Goal: Information Seeking & Learning: Learn about a topic

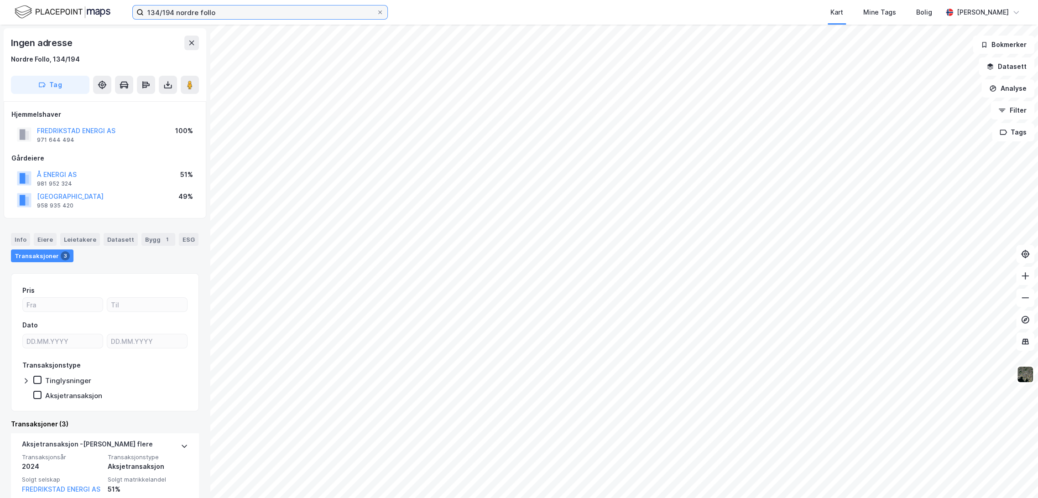
click at [179, 14] on input "134/194 nordre follo" at bounding box center [260, 12] width 233 height 14
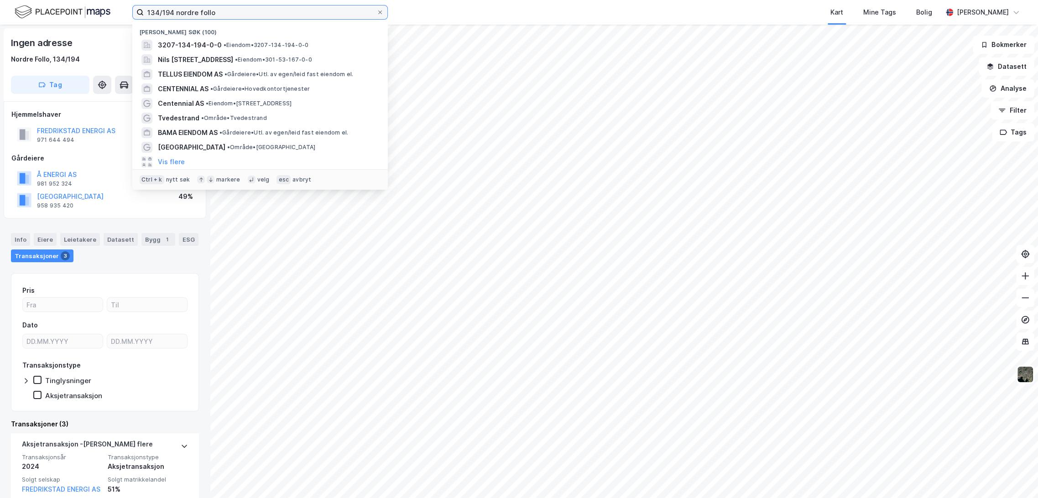
click at [179, 14] on input "134/194 nordre follo" at bounding box center [260, 12] width 233 height 14
paste input "[PERSON_NAME]"
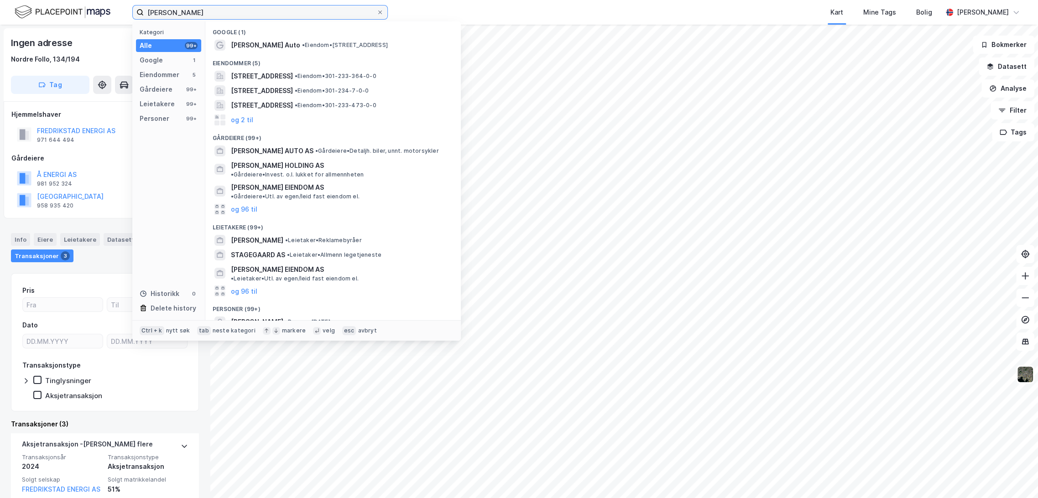
scroll to position [31, 0]
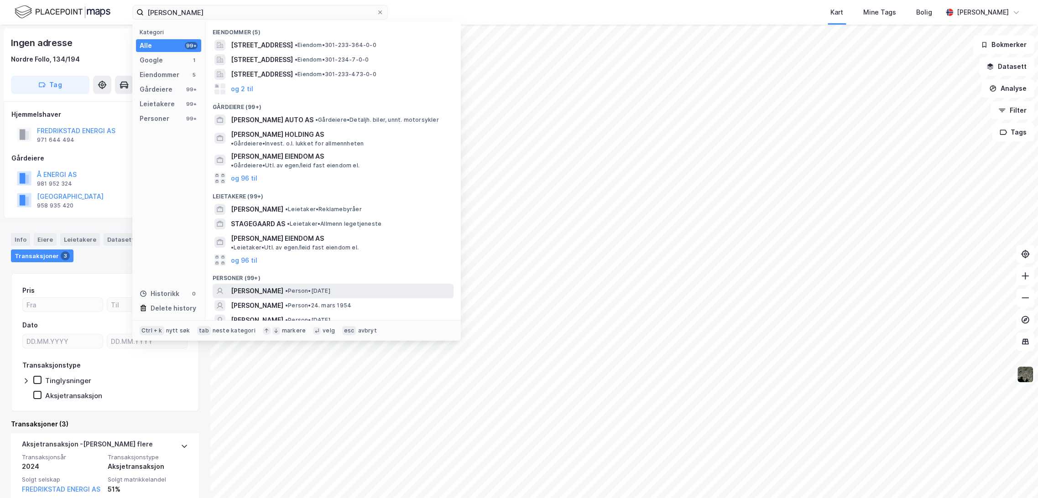
click at [277, 286] on span "[PERSON_NAME]" at bounding box center [257, 291] width 52 height 11
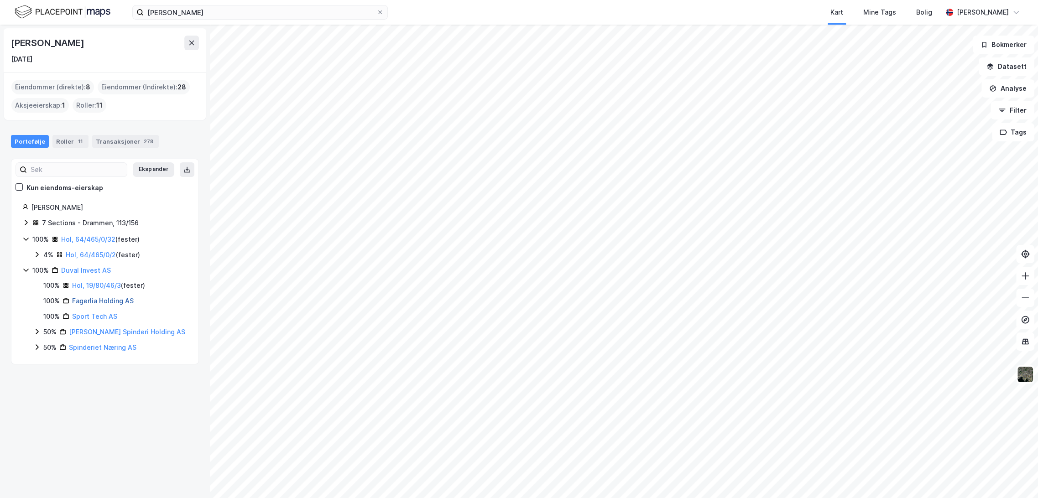
click at [95, 305] on link "Fagerlia Holding AS" at bounding box center [103, 301] width 62 height 8
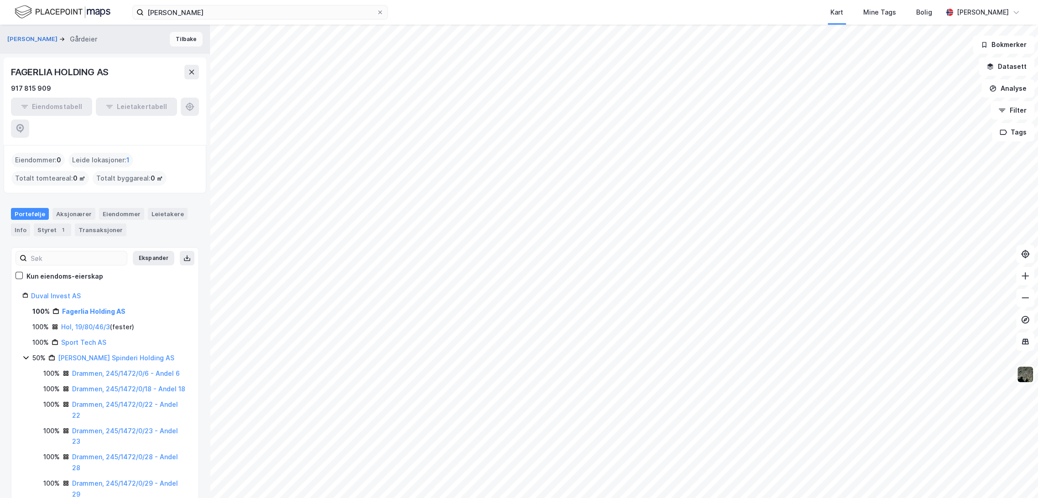
click at [190, 44] on button "Tilbake" at bounding box center [186, 39] width 33 height 15
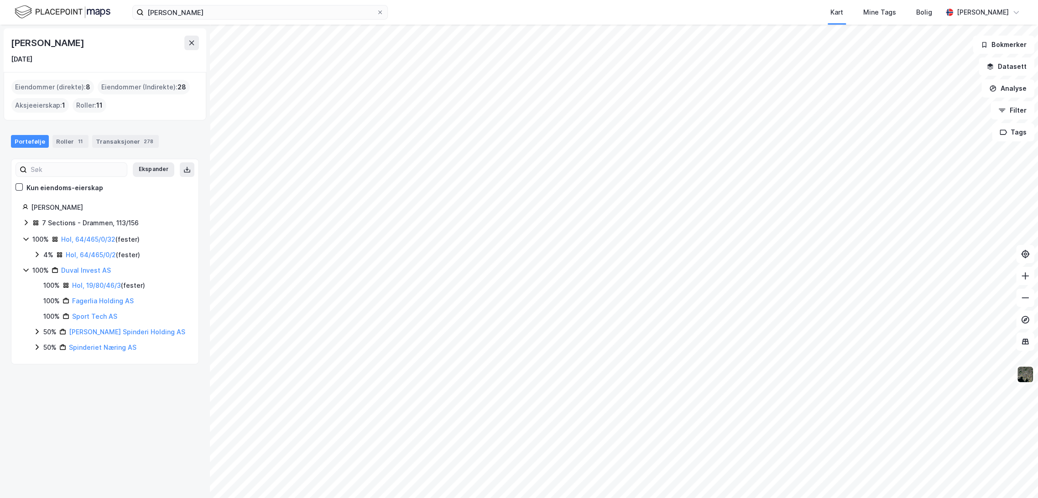
click at [24, 223] on icon at bounding box center [25, 222] width 7 height 7
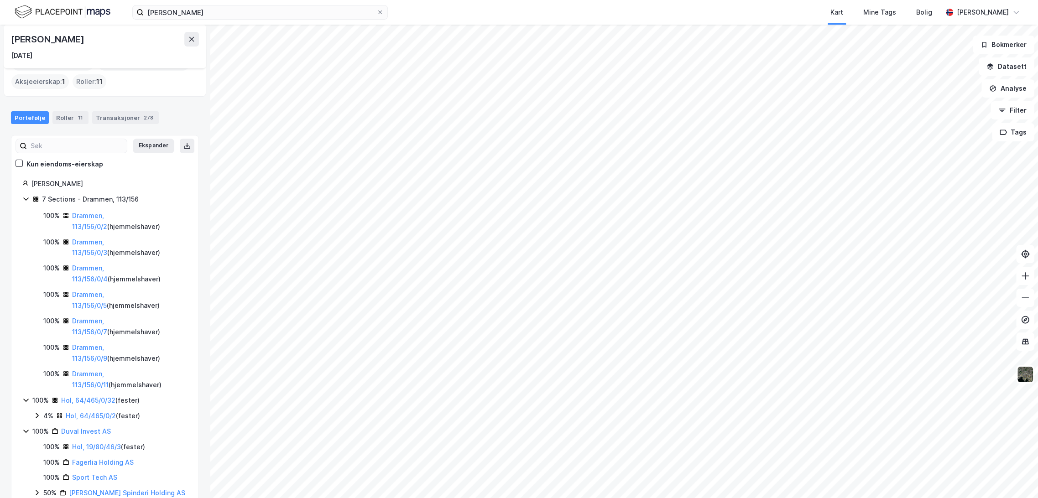
scroll to position [51, 0]
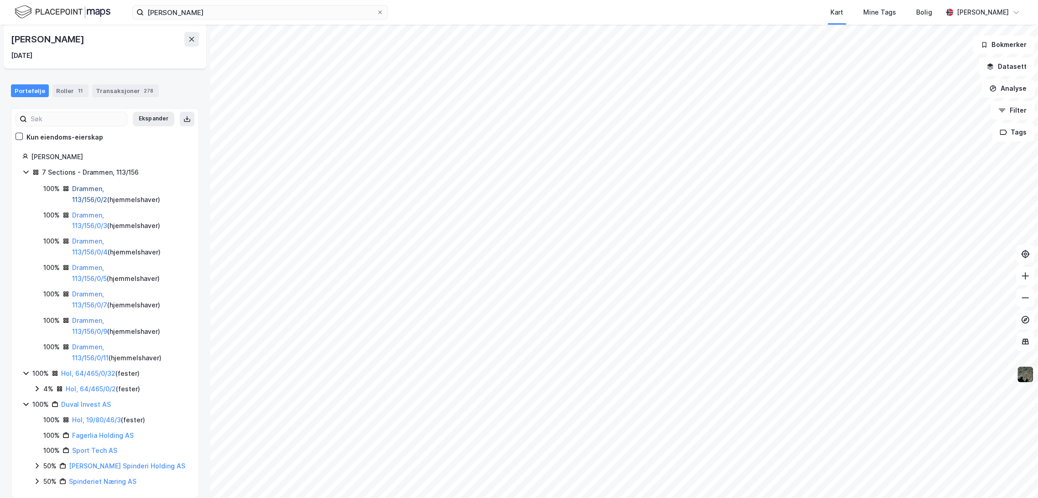
click at [93, 188] on link "Drammen, 113/156/0/2" at bounding box center [89, 194] width 35 height 19
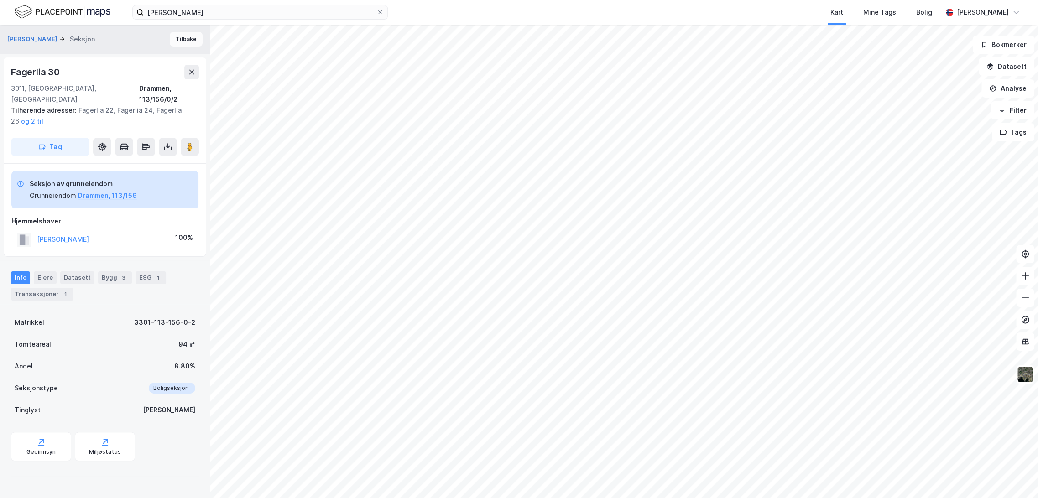
click at [189, 42] on button "Tilbake" at bounding box center [186, 39] width 33 height 15
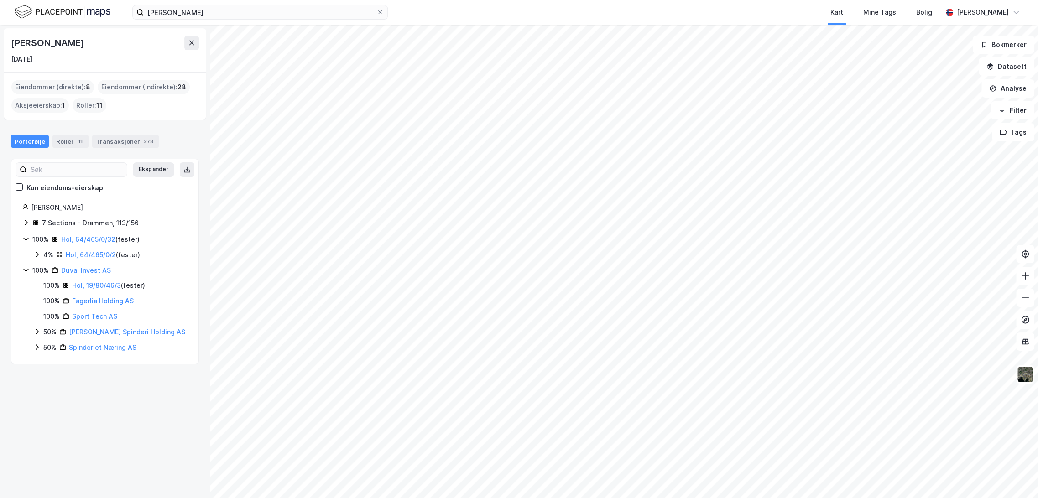
click at [26, 224] on icon at bounding box center [25, 222] width 7 height 7
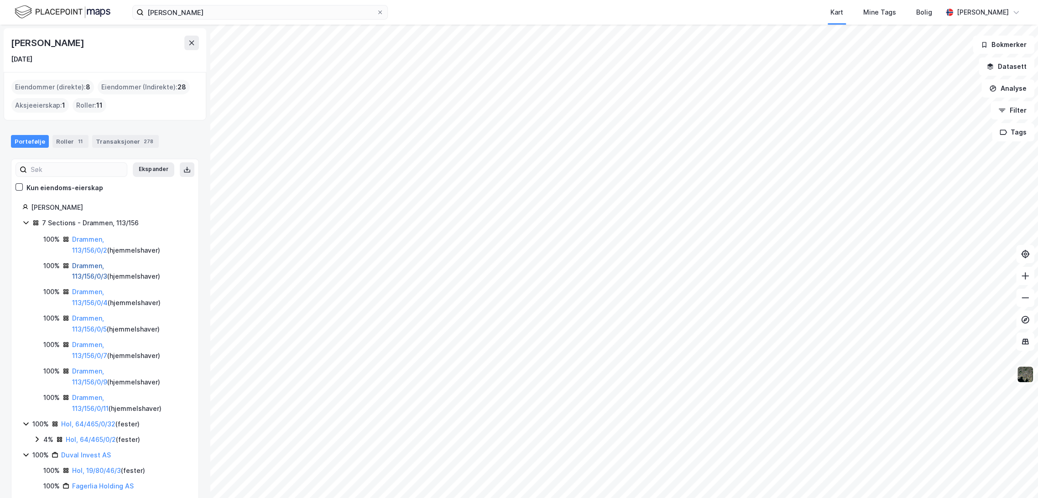
click at [107, 264] on link "Drammen, 113/156/0/3" at bounding box center [89, 271] width 35 height 19
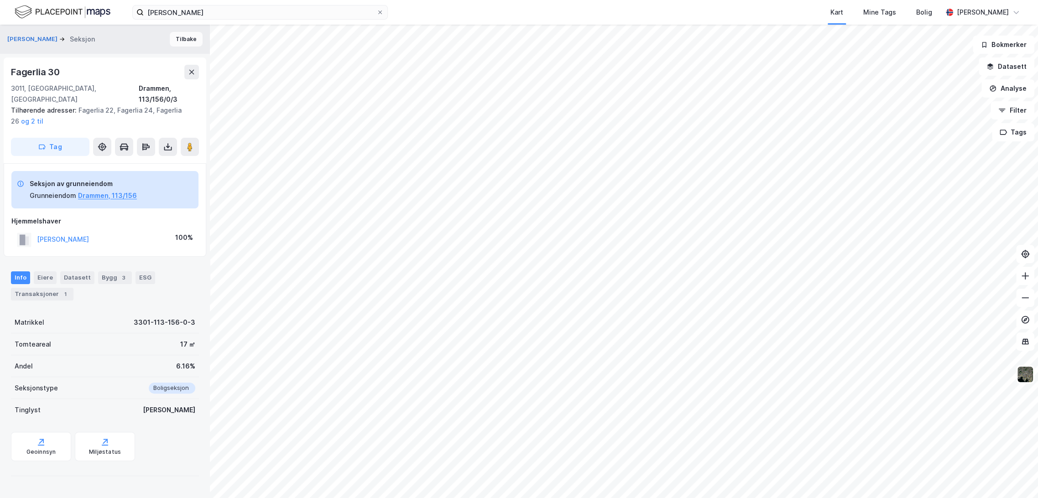
click at [177, 42] on button "Tilbake" at bounding box center [186, 39] width 33 height 15
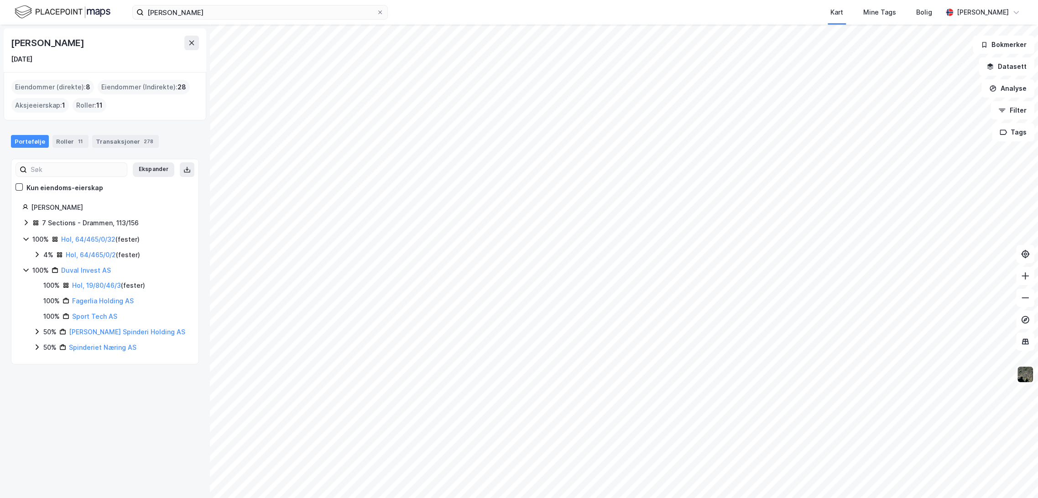
click at [29, 222] on icon at bounding box center [25, 222] width 7 height 7
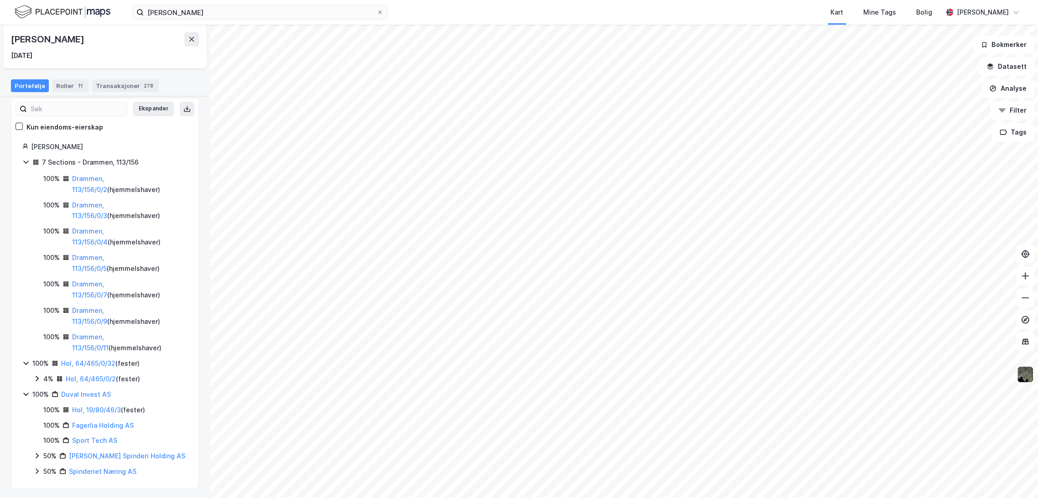
scroll to position [63, 0]
click at [109, 338] on link "Drammen, 113/156/0/11" at bounding box center [90, 341] width 37 height 19
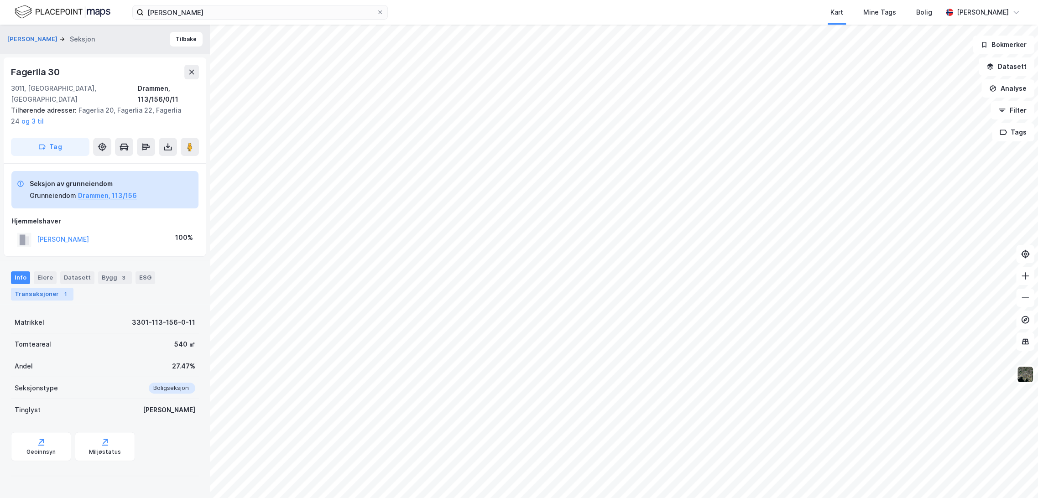
click at [55, 288] on div "Transaksjoner 1" at bounding box center [42, 294] width 63 height 13
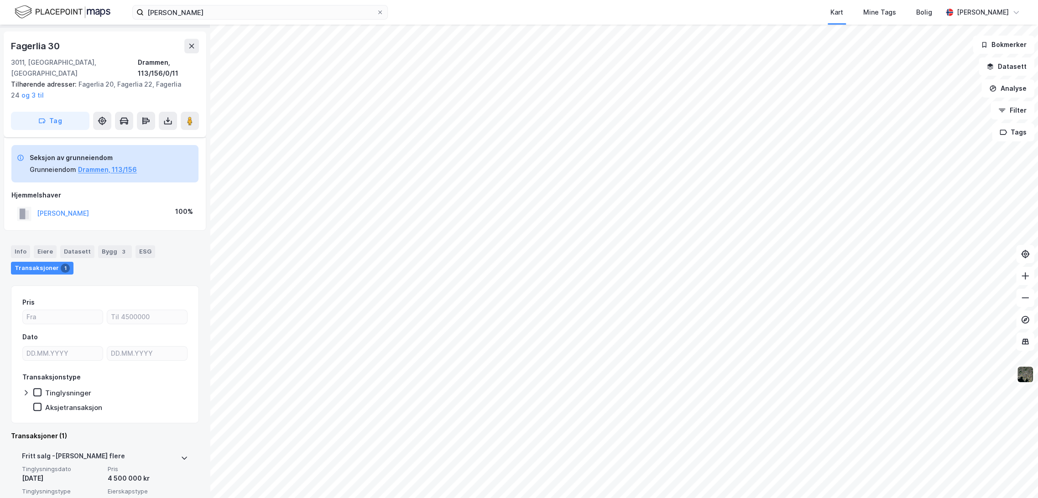
scroll to position [73, 0]
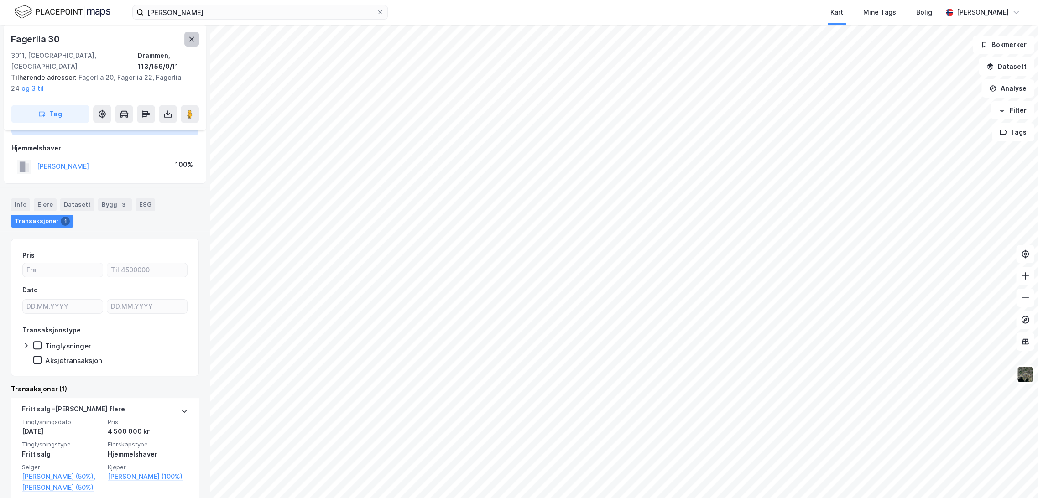
click at [192, 44] on button at bounding box center [191, 39] width 15 height 15
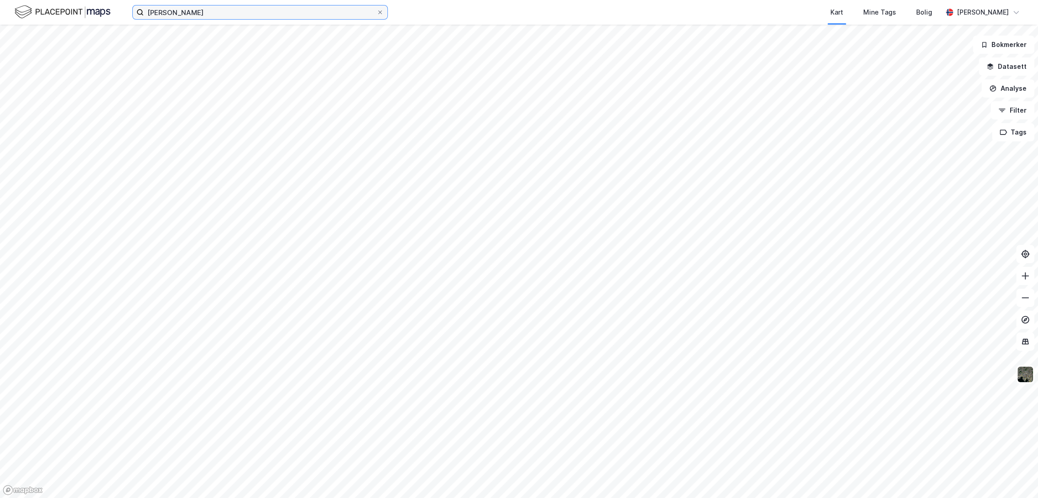
click at [199, 14] on input "[PERSON_NAME]" at bounding box center [260, 12] width 233 height 14
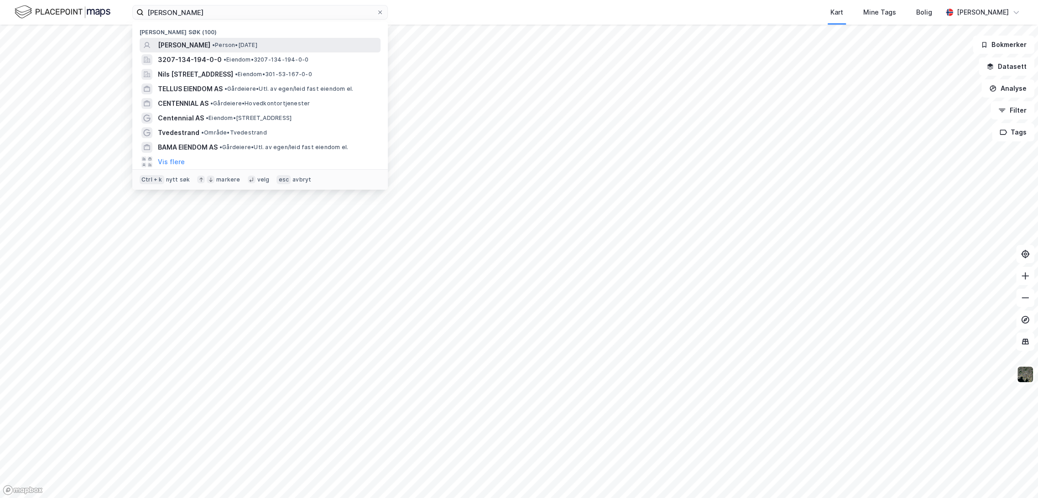
click at [208, 44] on span "[PERSON_NAME]" at bounding box center [184, 45] width 52 height 11
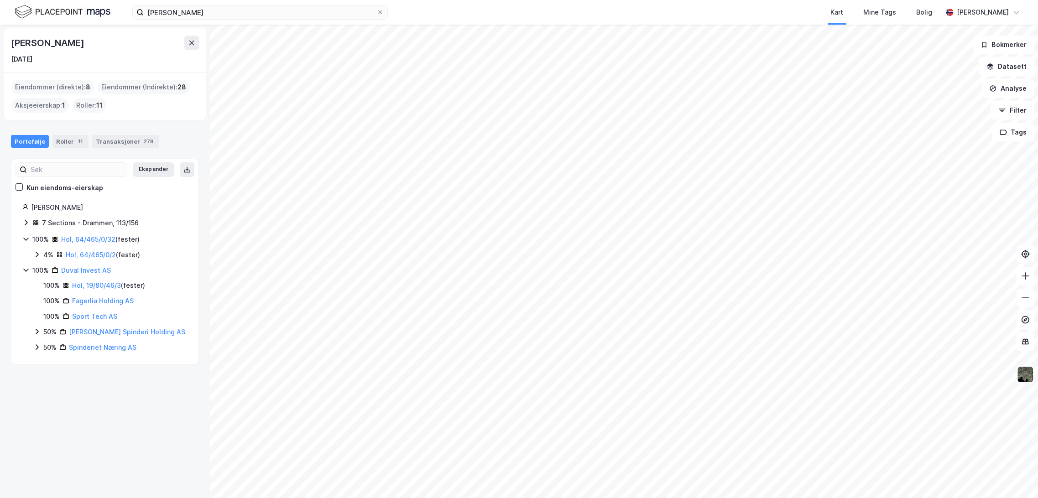
click at [28, 224] on icon at bounding box center [25, 222] width 7 height 7
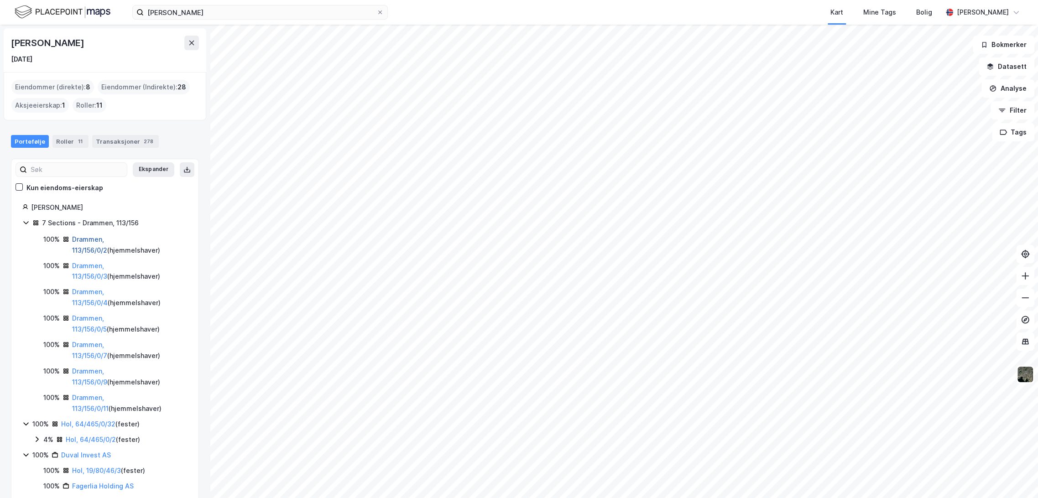
click at [107, 242] on link "Drammen, 113/156/0/2" at bounding box center [89, 244] width 35 height 19
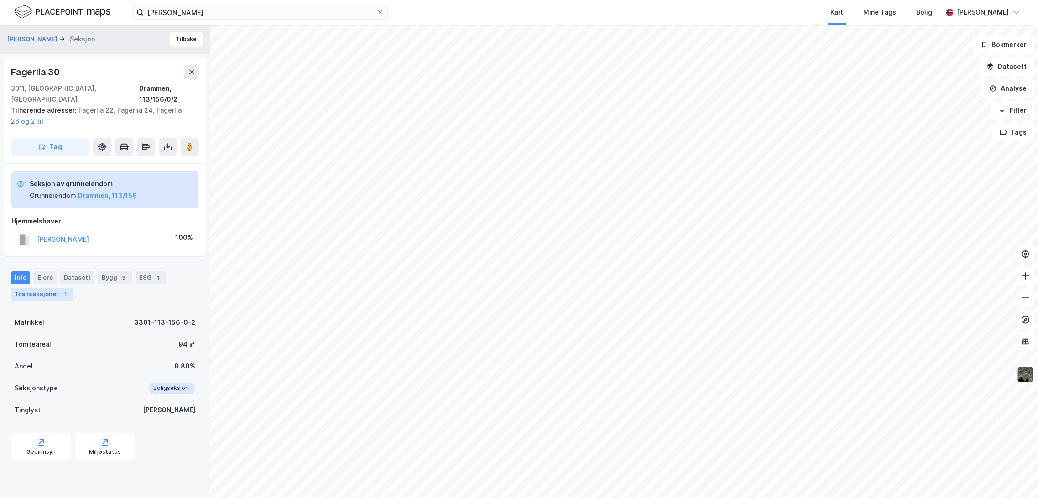
click at [52, 289] on div "Transaksjoner 1" at bounding box center [42, 294] width 63 height 13
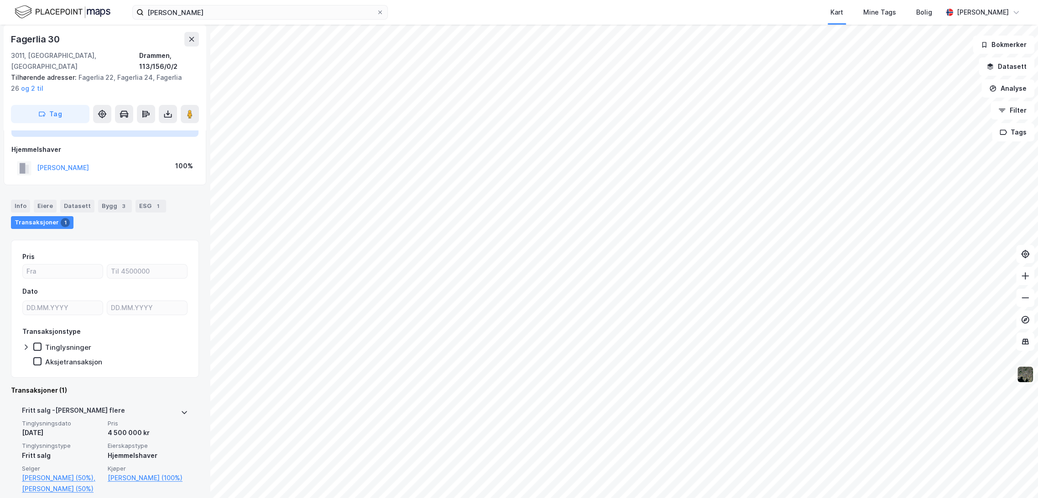
scroll to position [73, 0]
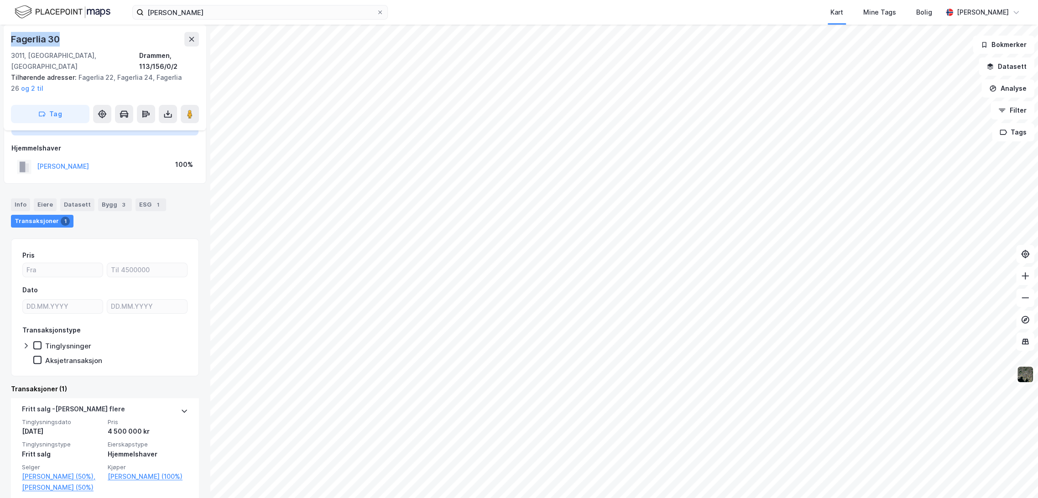
drag, startPoint x: 13, startPoint y: 41, endPoint x: 68, endPoint y: 35, distance: 55.9
click at [68, 35] on div "Fagerlia 30" at bounding box center [105, 39] width 188 height 15
copy div "Fagerlia 30"
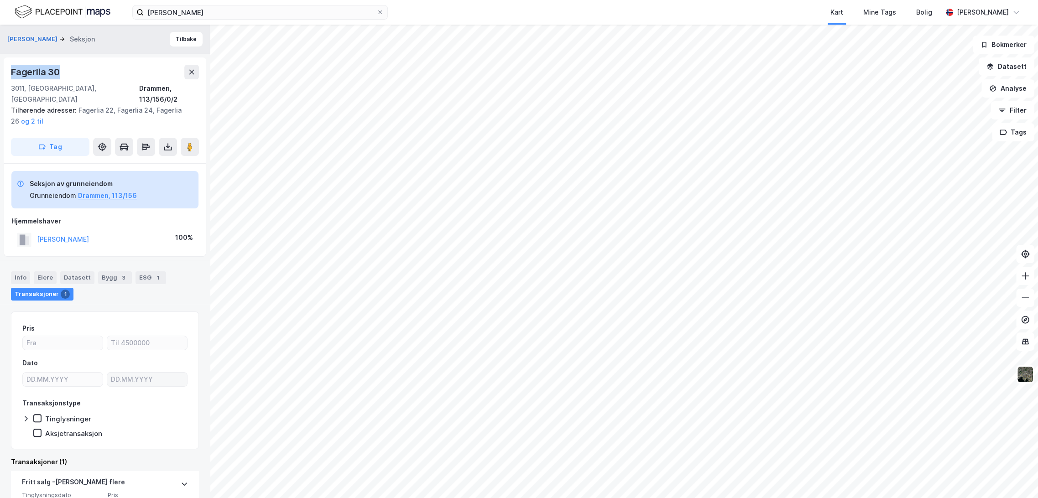
scroll to position [0, 0]
click at [182, 12] on input "[PERSON_NAME]" at bounding box center [260, 12] width 233 height 14
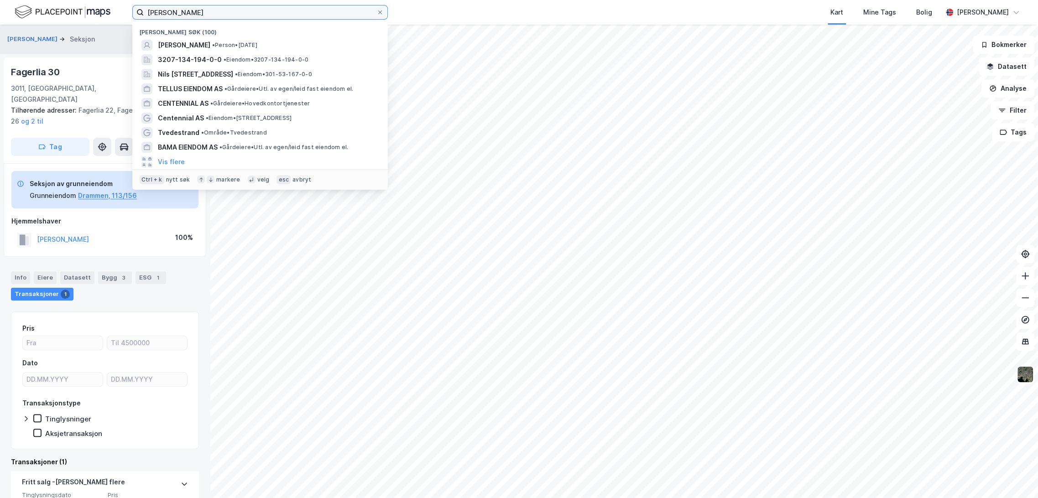
click at [182, 12] on input "[PERSON_NAME]" at bounding box center [260, 12] width 233 height 14
paste input "[PERSON_NAME]"
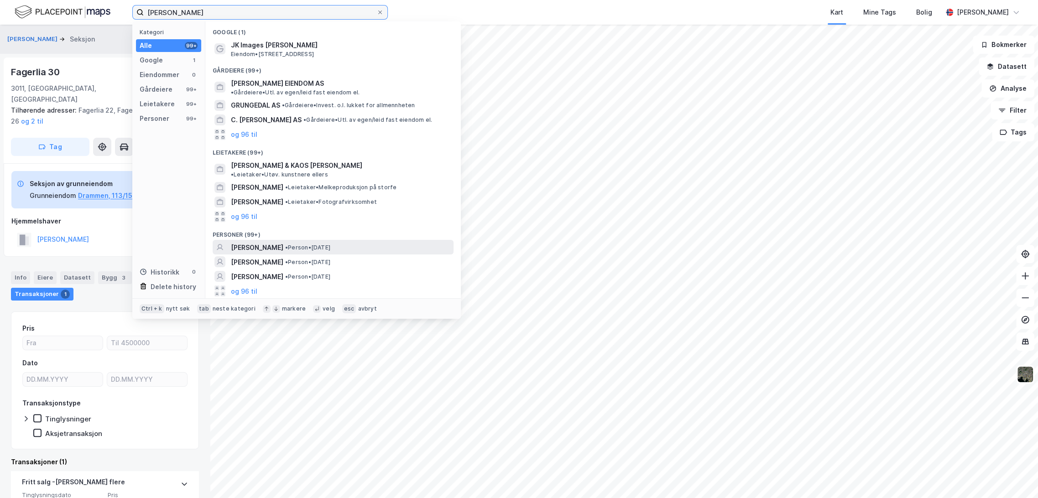
type input "[PERSON_NAME]"
click at [279, 242] on span "[PERSON_NAME]" at bounding box center [257, 247] width 52 height 11
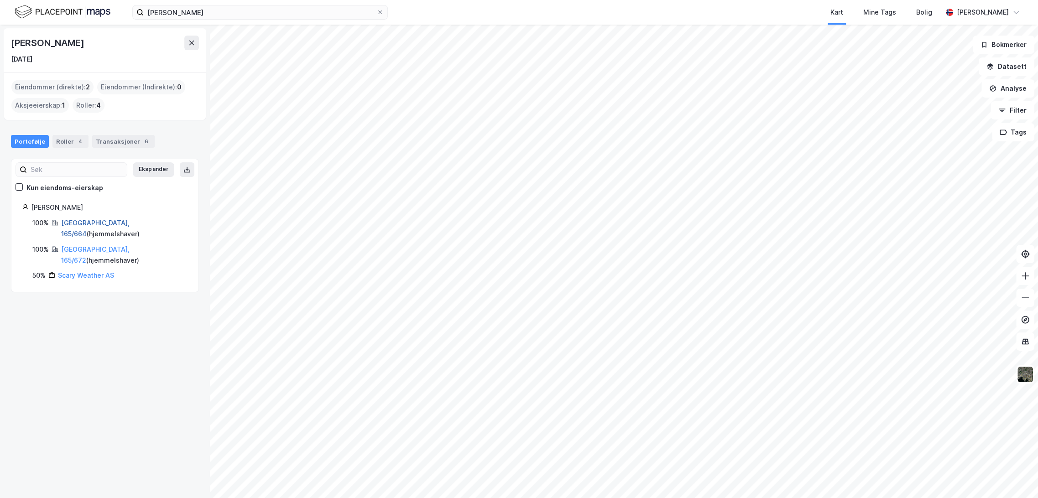
click at [100, 224] on link "[GEOGRAPHIC_DATA], 165/664" at bounding box center [95, 228] width 68 height 19
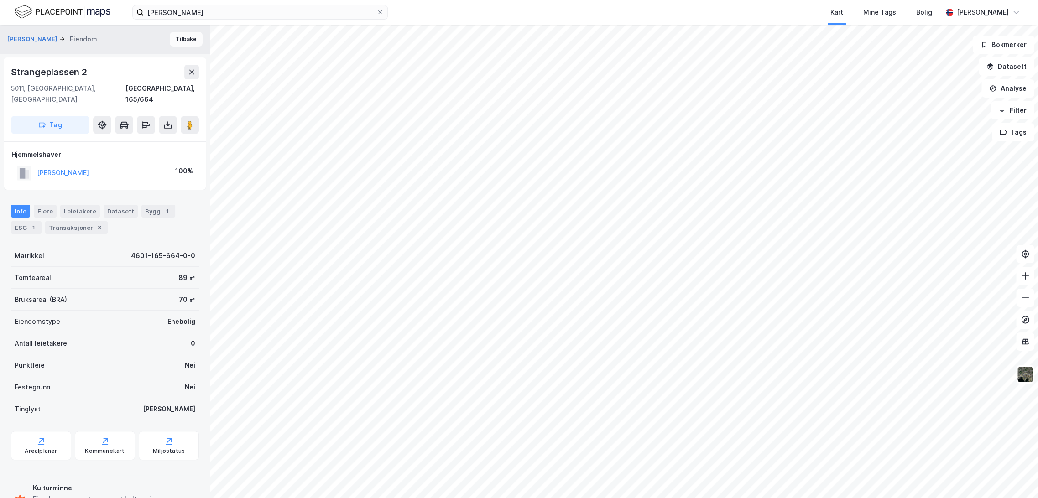
click at [183, 38] on button "Tilbake" at bounding box center [186, 39] width 33 height 15
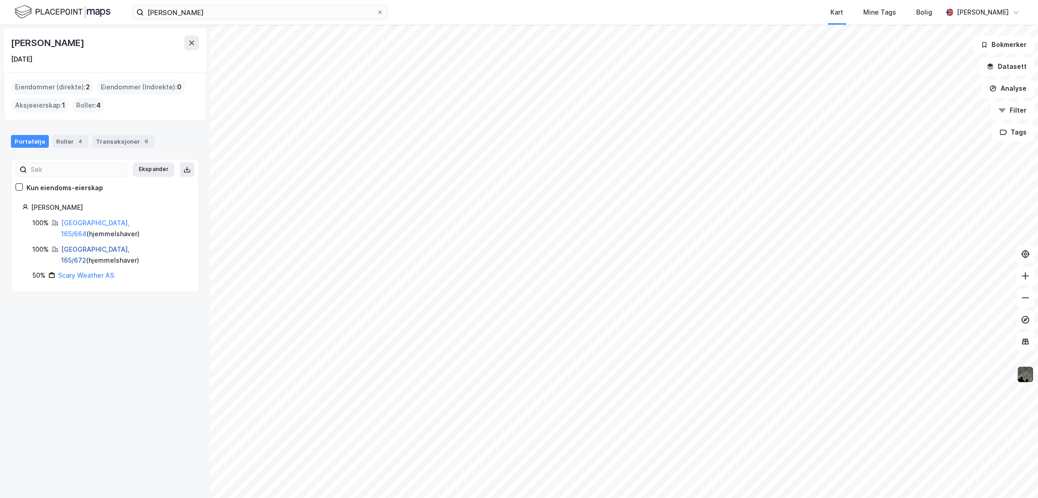
click at [94, 245] on link "[GEOGRAPHIC_DATA], 165/672" at bounding box center [95, 254] width 68 height 19
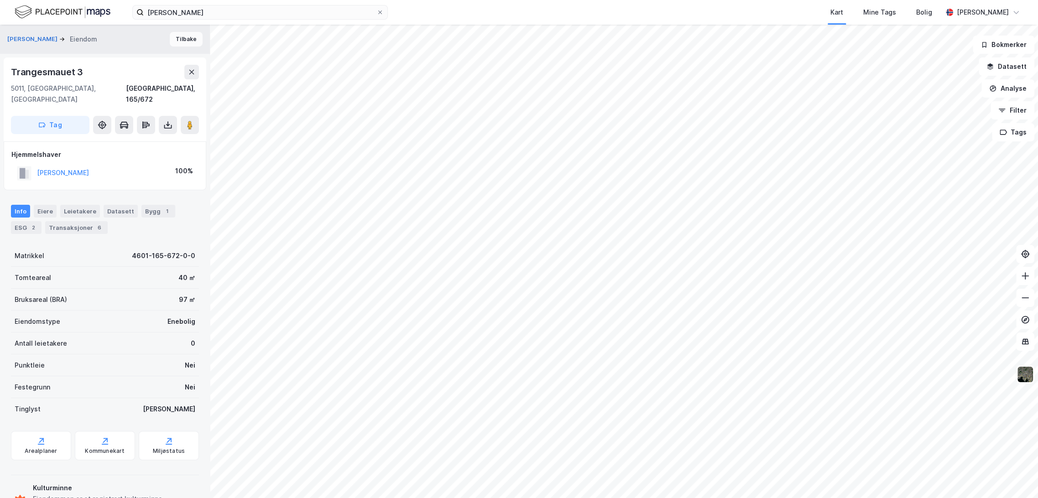
click at [186, 36] on button "Tilbake" at bounding box center [186, 39] width 33 height 15
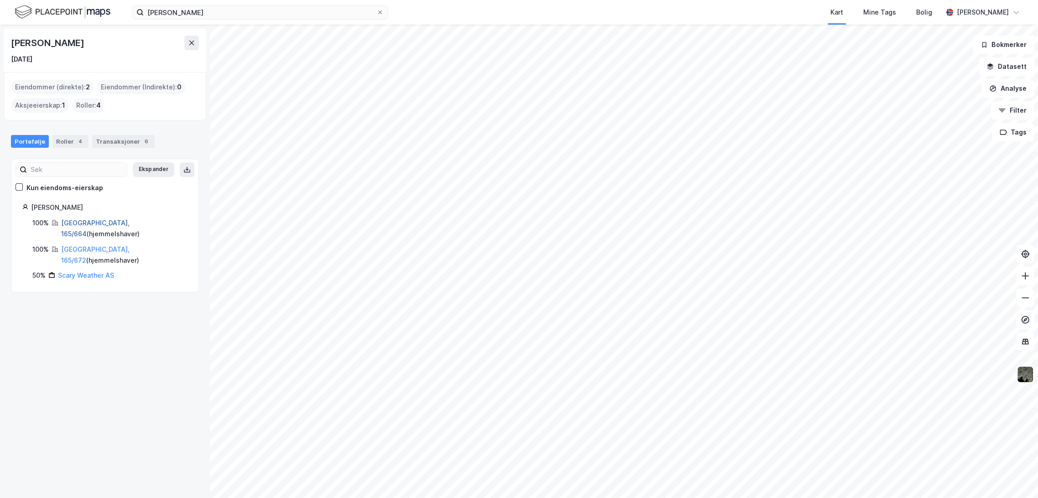
click at [88, 225] on link "[GEOGRAPHIC_DATA], 165/664" at bounding box center [95, 228] width 68 height 19
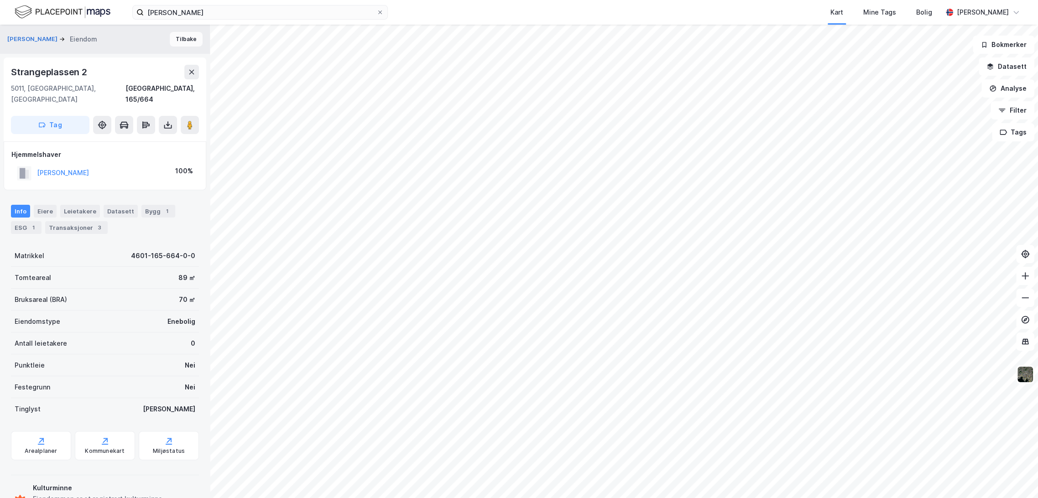
click at [186, 40] on button "Tilbake" at bounding box center [186, 39] width 33 height 15
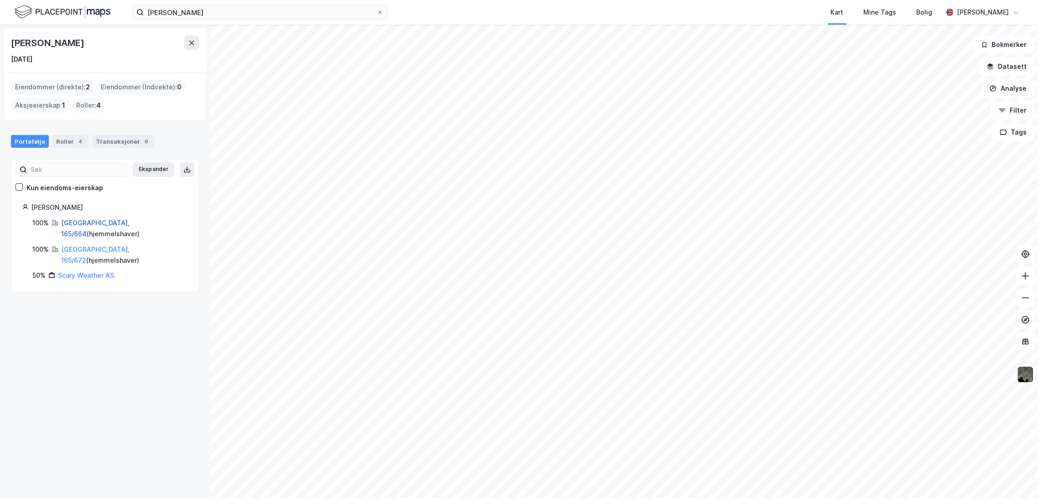
click at [71, 220] on link "[GEOGRAPHIC_DATA], 165/664" at bounding box center [95, 228] width 68 height 19
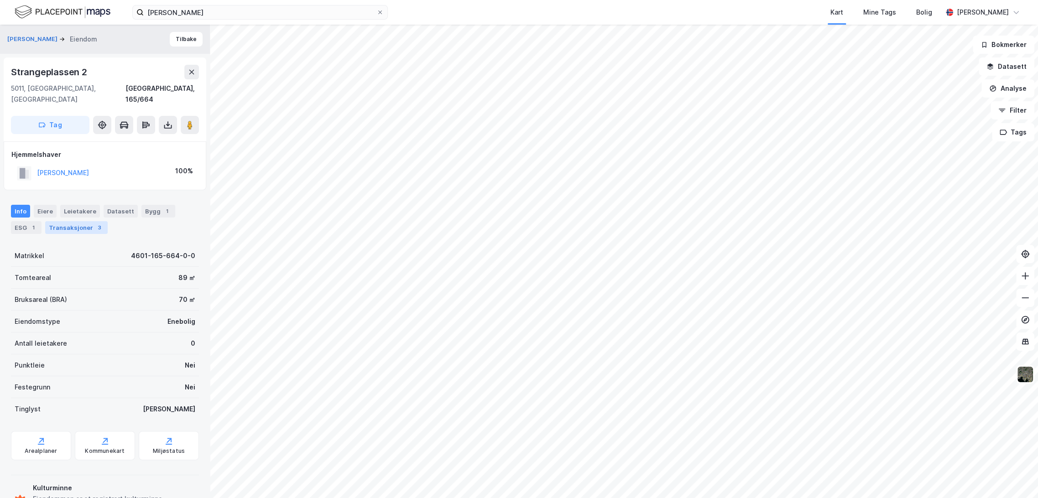
click at [98, 221] on div "Transaksjoner 3" at bounding box center [76, 227] width 63 height 13
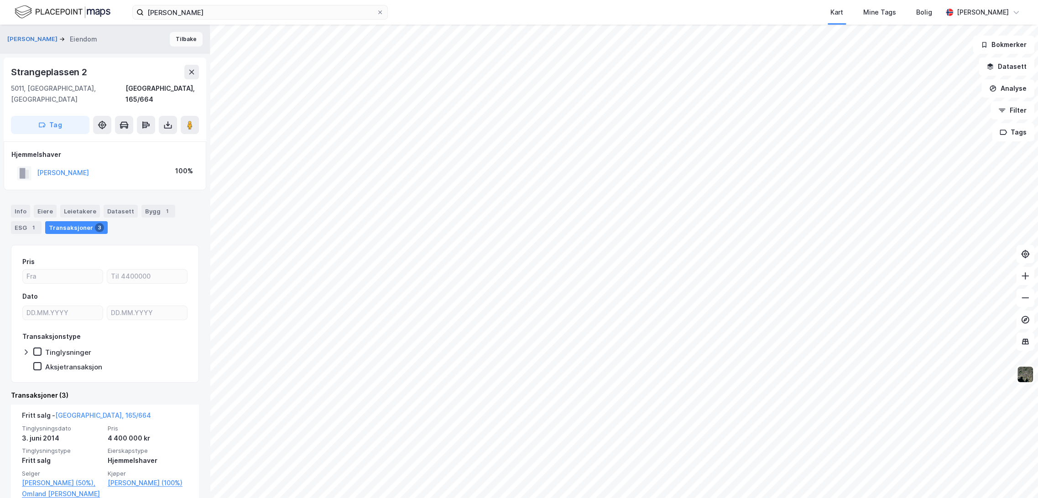
click at [188, 42] on button "Tilbake" at bounding box center [186, 39] width 33 height 15
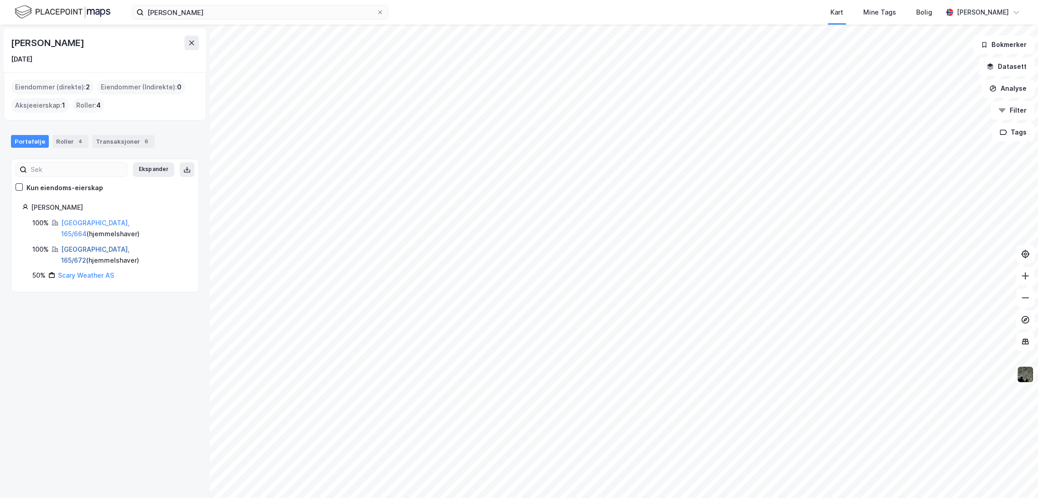
click at [100, 245] on link "[GEOGRAPHIC_DATA], 165/672" at bounding box center [95, 254] width 68 height 19
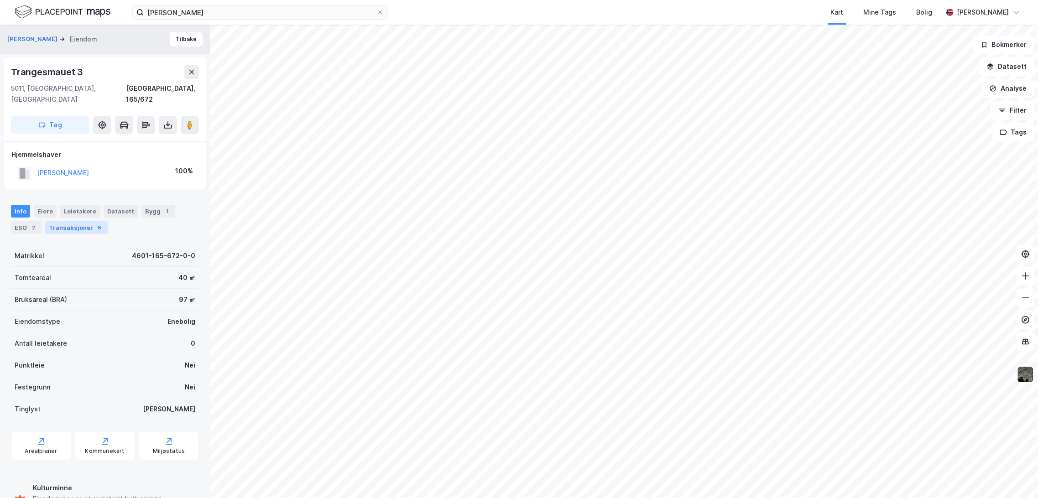
click at [95, 223] on div "6" at bounding box center [99, 227] width 9 height 9
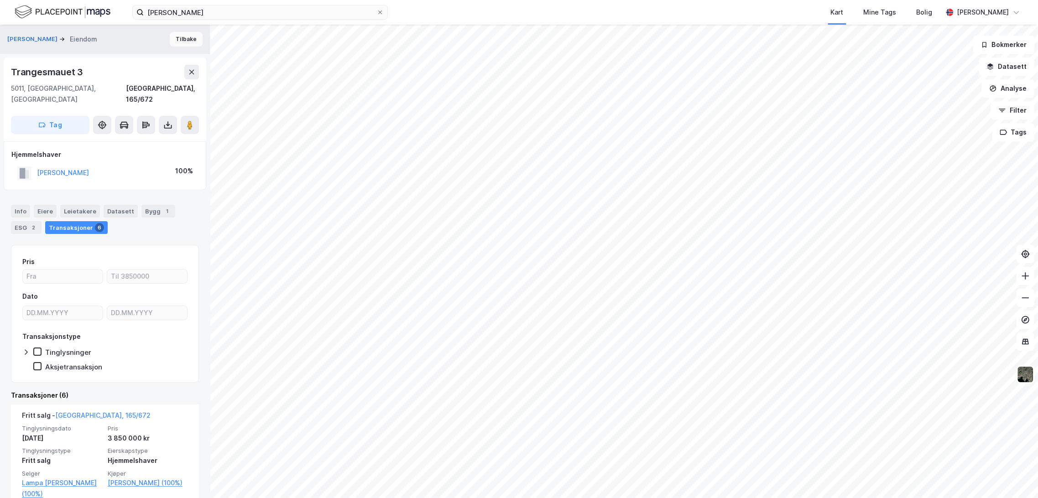
click at [187, 40] on button "Tilbake" at bounding box center [186, 39] width 33 height 15
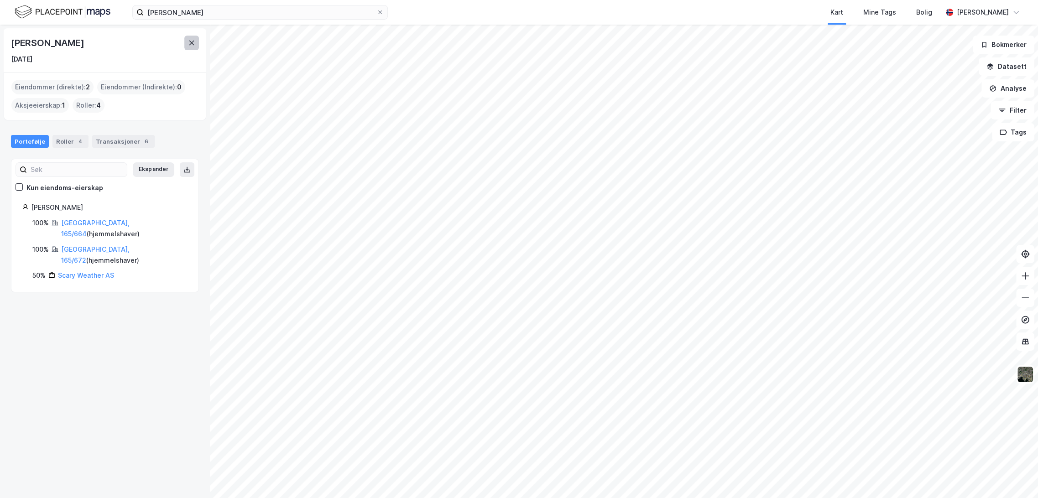
click at [192, 40] on icon at bounding box center [191, 42] width 7 height 7
